Goal: Information Seeking & Learning: Understand process/instructions

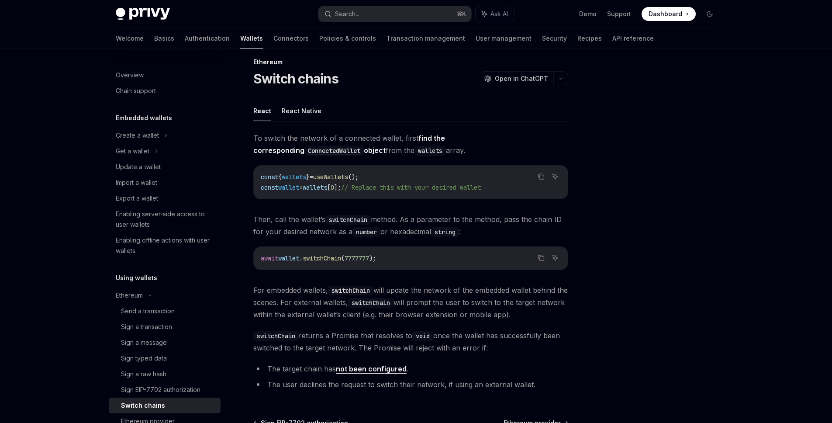
scroll to position [25, 0]
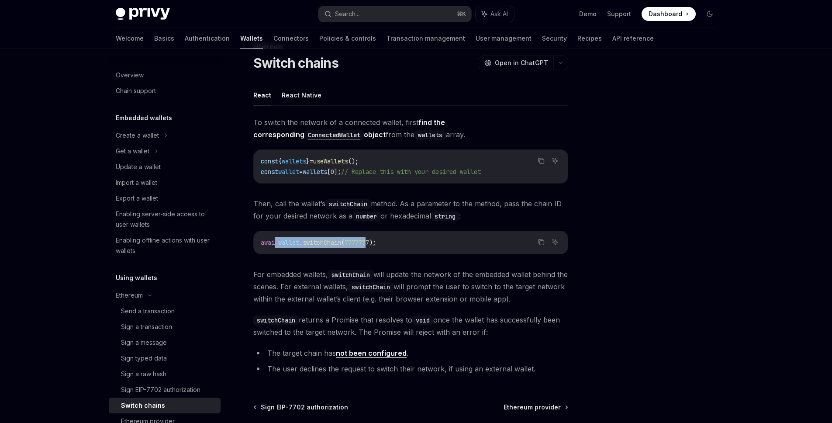
drag, startPoint x: 278, startPoint y: 243, endPoint x: 375, endPoint y: 246, distance: 96.6
click at [375, 246] on code "await wallet . switchChain ( 7777777 );" at bounding box center [411, 242] width 300 height 10
click at [308, 242] on span "switchChain" at bounding box center [322, 243] width 38 height 8
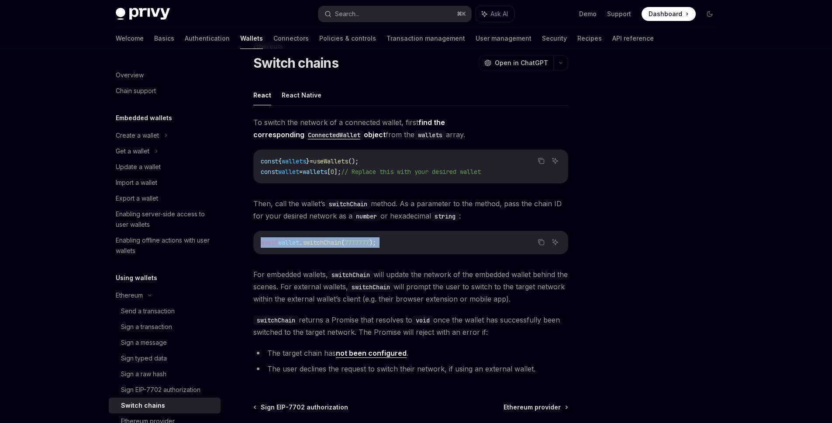
click at [308, 242] on span "switchChain" at bounding box center [322, 243] width 38 height 8
copy code "await wallet . switchChain ( 7777777 );"
click at [280, 158] on span "{" at bounding box center [279, 161] width 3 height 8
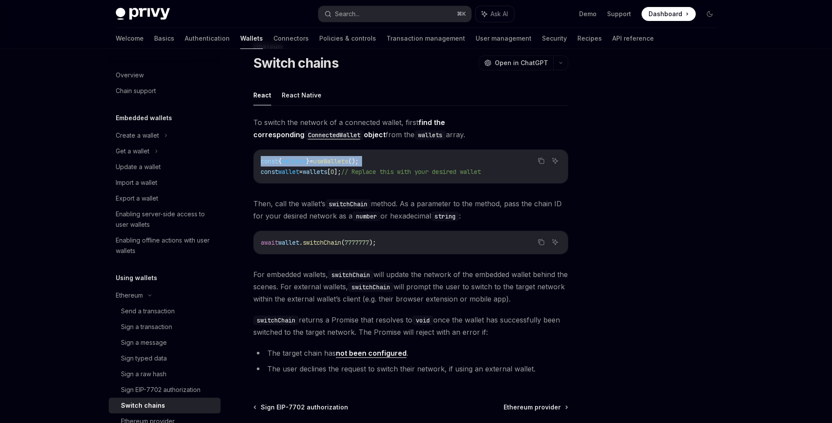
click at [280, 158] on span "{" at bounding box center [279, 161] width 3 height 8
click at [295, 166] on code "const { wallets } = useWallets (); const wallet = wallets [ 0 ]; // Replace thi…" at bounding box center [411, 166] width 300 height 21
